Goal: Find specific page/section: Find specific page/section

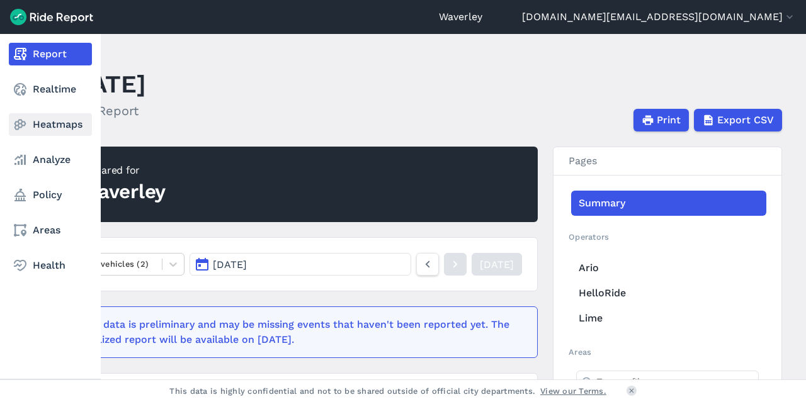
click at [21, 124] on use at bounding box center [20, 125] width 12 height 11
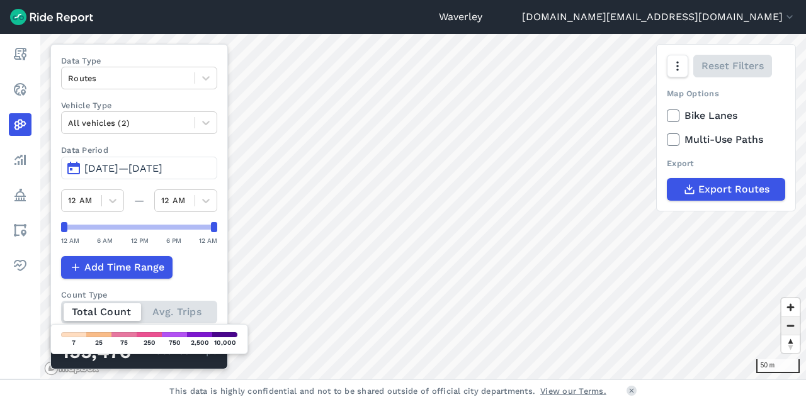
click at [789, 327] on span "Zoom out" at bounding box center [790, 326] width 18 height 18
click at [788, 327] on span "Zoom out" at bounding box center [790, 326] width 18 height 18
